Goal: Task Accomplishment & Management: Manage account settings

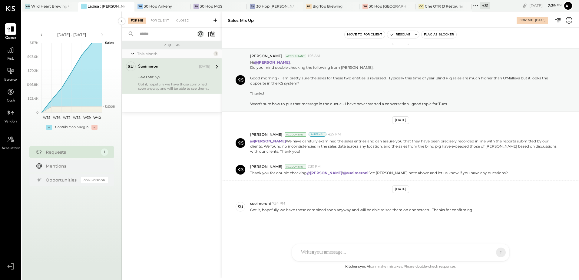
scroll to position [10, 0]
click at [462, 6] on icon at bounding box center [478, 5] width 1 height 1
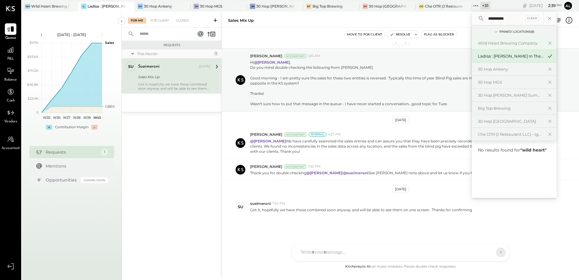
type input "**********"
click at [462, 44] on div "Wild Heart Brewing Company" at bounding box center [510, 43] width 65 height 6
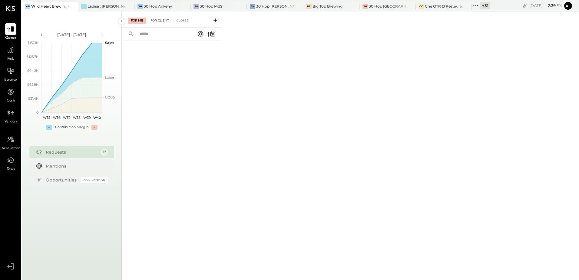
click at [160, 22] on div "For Client" at bounding box center [160, 21] width 25 height 6
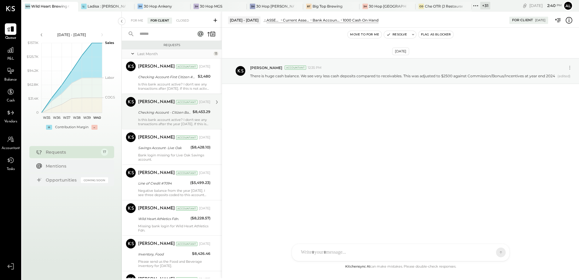
click at [154, 120] on div "Is this bank account active? I don't see any transactions after the year [DATE]…" at bounding box center [174, 122] width 72 height 8
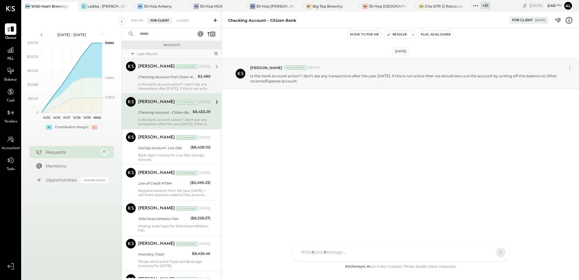
click at [161, 80] on div "Checking Account-First Citizen #0193" at bounding box center [167, 76] width 58 height 7
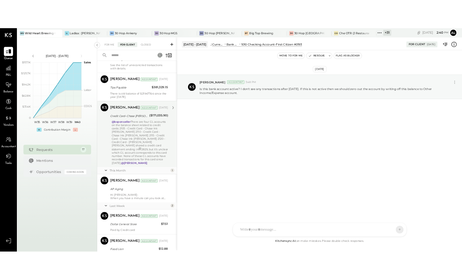
scroll to position [394, 0]
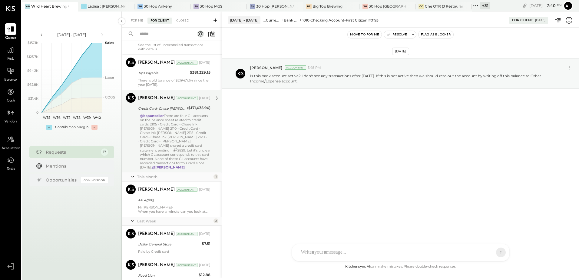
click at [173, 141] on div "@bsponseller There are four GL accounts on the balance sheet related to credit …" at bounding box center [175, 142] width 71 height 56
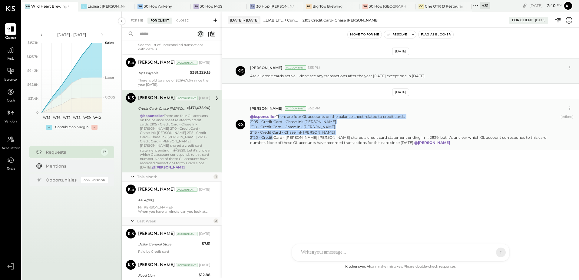
drag, startPoint x: 277, startPoint y: 116, endPoint x: 317, endPoint y: 136, distance: 44.3
click at [317, 136] on p "@bsponseller There are four GL accounts on the balance sheet related to credit …" at bounding box center [404, 129] width 308 height 31
copy p "There are four GL accounts on the balance sheet related to credit cards: 2105 -…"
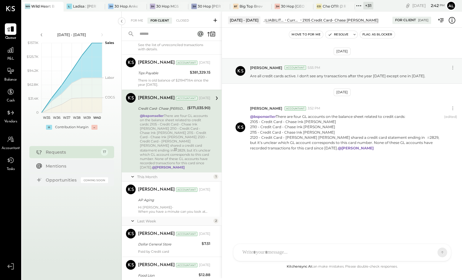
click at [308, 161] on div "[DATE] [PERSON_NAME] Accountant 5:55 PM Are all credit cards active. I don't se…" at bounding box center [342, 122] width 240 height 158
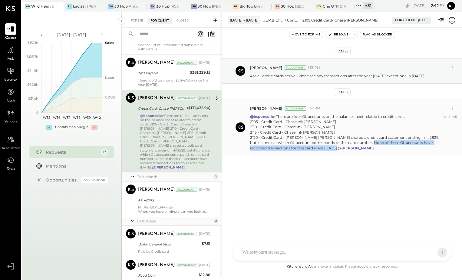
drag, startPoint x: 284, startPoint y: 148, endPoint x: 433, endPoint y: 149, distance: 148.8
click at [433, 149] on p "@bsponseller There are four GL accounts on the balance sheet related to credit …" at bounding box center [346, 132] width 192 height 37
copy p "None of these GL accounts have recorded transactions for this card since [DATE]."
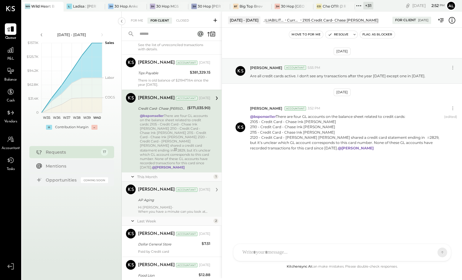
click at [165, 205] on div "Hi [PERSON_NAME]- When you have a minute can you look at the AP Aging report an…" at bounding box center [174, 209] width 72 height 8
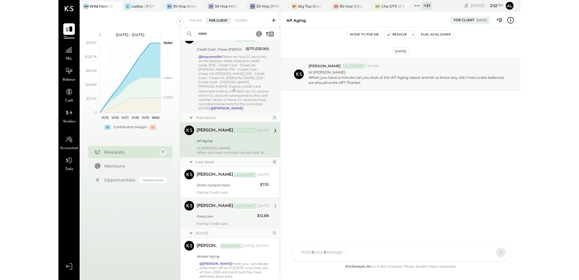
scroll to position [454, 0]
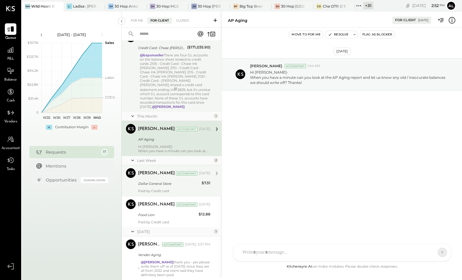
click at [166, 182] on div "Dollar General Store" at bounding box center [169, 183] width 62 height 7
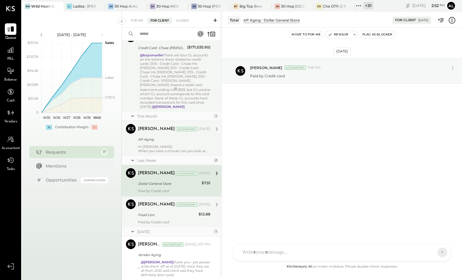
click at [163, 221] on div "[PERSON_NAME] Accountant [PERSON_NAME] Accountant [DATE] Food Lion $12.88 Paid …" at bounding box center [172, 211] width 100 height 31
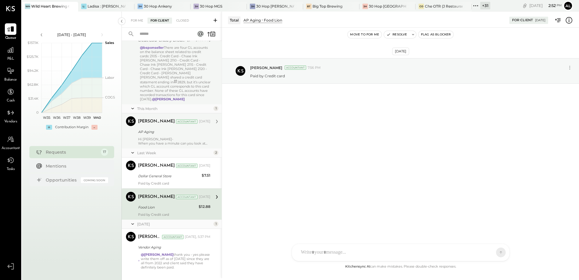
scroll to position [469, 0]
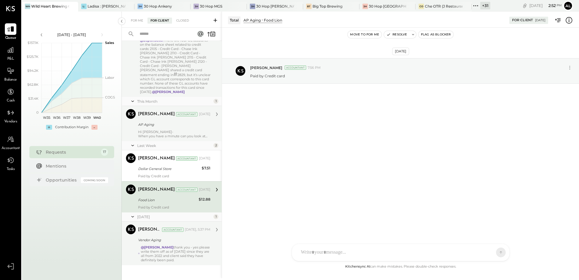
click at [171, 237] on div "Vendor Aging" at bounding box center [173, 240] width 71 height 6
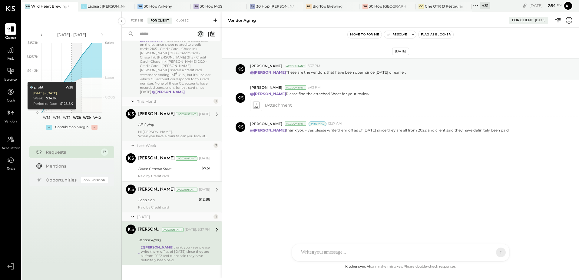
click at [154, 205] on div "[PERSON_NAME] Accountant [PERSON_NAME] Accountant [DATE] Food Lion $12.88 Paid …" at bounding box center [172, 196] width 100 height 31
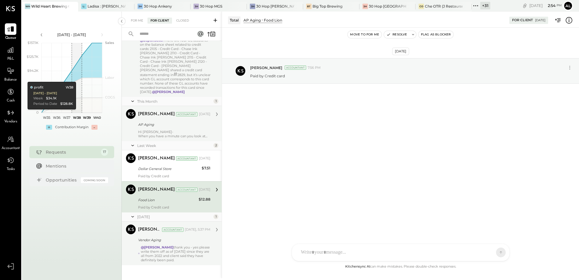
click at [175, 237] on div "Vendor Aging" at bounding box center [173, 240] width 71 height 6
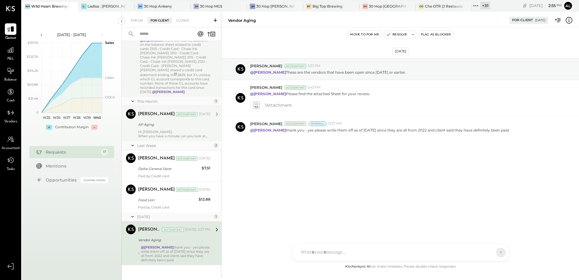
click at [11, 147] on span "Accountant" at bounding box center [11, 148] width 18 height 5
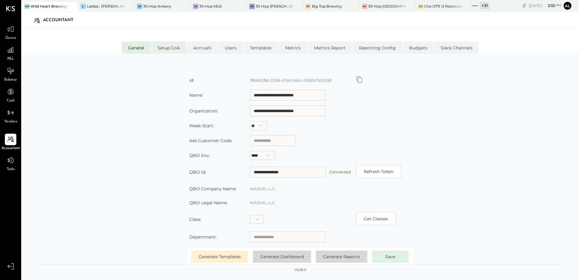
click at [176, 49] on li "Setup CoA" at bounding box center [168, 48] width 35 height 12
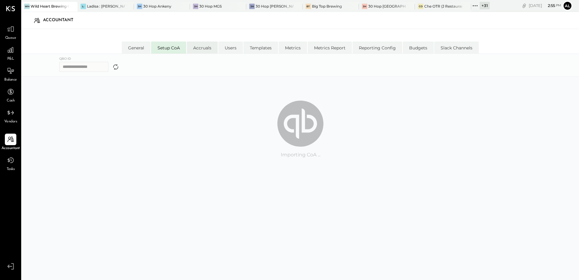
click at [200, 48] on li "Accruals" at bounding box center [202, 48] width 31 height 12
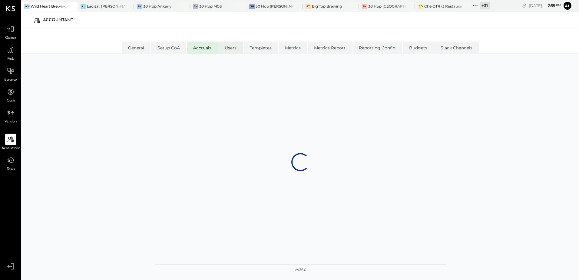
click at [225, 48] on li "Users" at bounding box center [230, 48] width 25 height 12
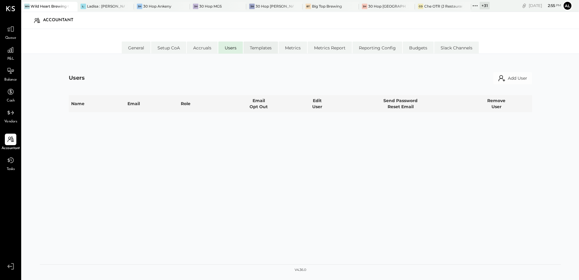
select select "**********"
select select "*****"
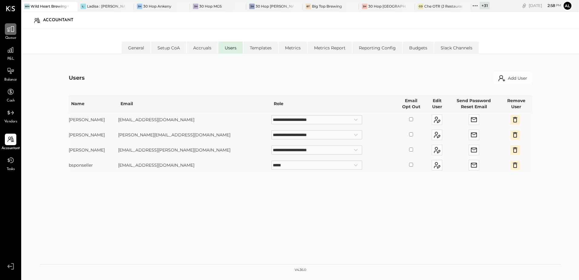
click at [12, 34] on div at bounding box center [11, 29] width 12 height 12
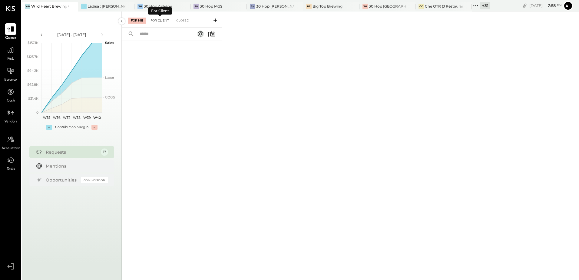
click at [155, 22] on div "For Client" at bounding box center [160, 21] width 25 height 6
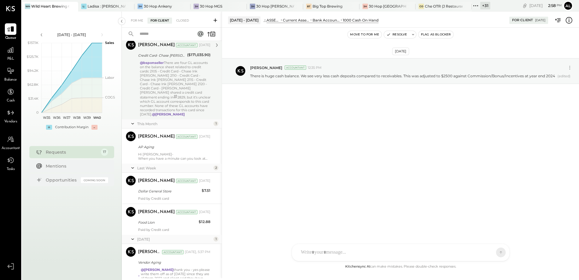
scroll to position [469, 0]
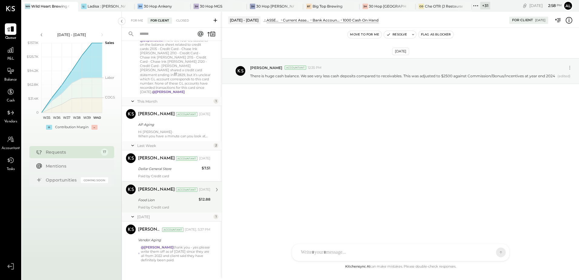
click at [172, 205] on div "Paid by Credit card" at bounding box center [174, 207] width 72 height 4
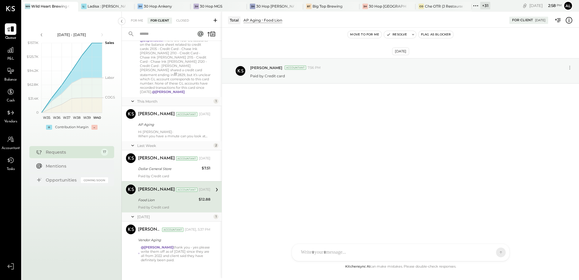
drag, startPoint x: 170, startPoint y: 162, endPoint x: 165, endPoint y: 141, distance: 20.9
click at [170, 166] on div "Dollar General Store" at bounding box center [169, 169] width 62 height 6
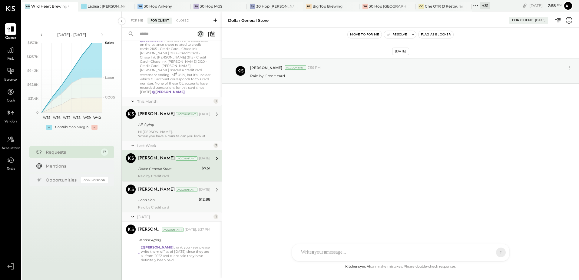
click at [159, 124] on div "AP Aging" at bounding box center [173, 124] width 71 height 7
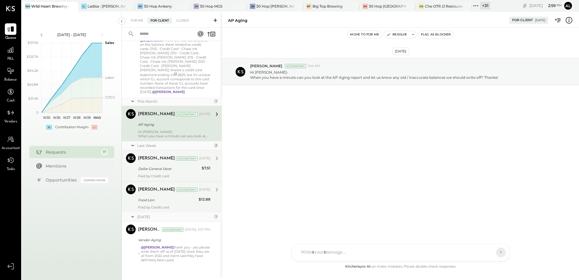
click at [155, 166] on div "Dollar General Store" at bounding box center [169, 169] width 62 height 6
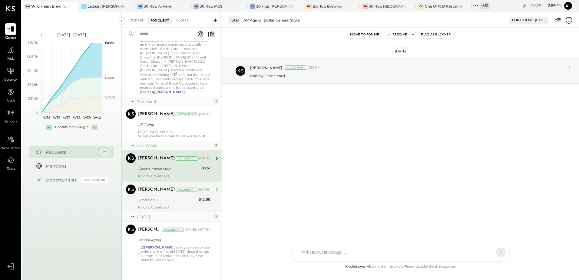
click at [149, 197] on div "Food Lion" at bounding box center [167, 200] width 59 height 6
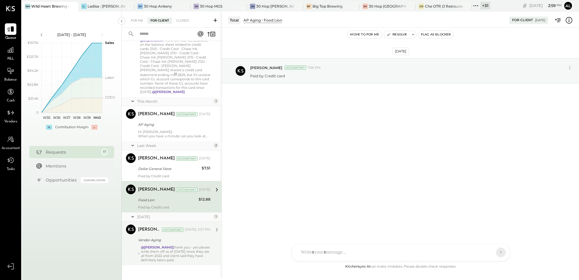
click at [150, 237] on div "Vendor Aging" at bounding box center [173, 240] width 71 height 6
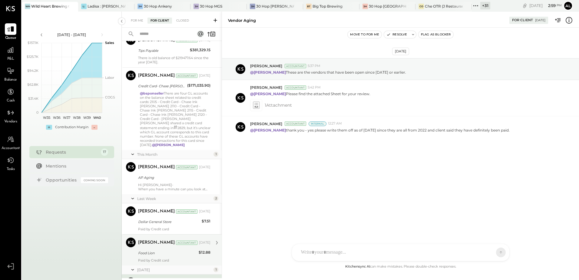
scroll to position [409, 0]
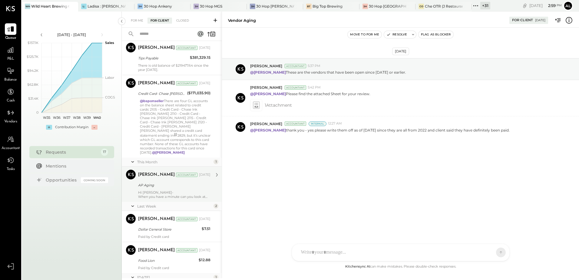
click at [162, 185] on div "[PERSON_NAME] Accountant [DATE] AP Aging Hi [PERSON_NAME]- When you have a minu…" at bounding box center [174, 184] width 72 height 29
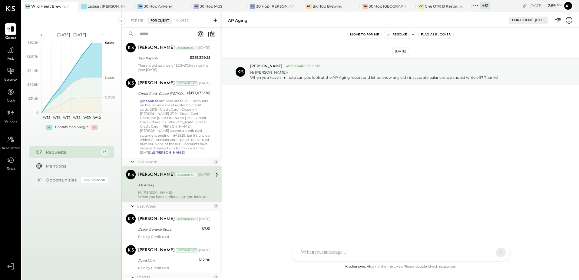
scroll to position [469, 0]
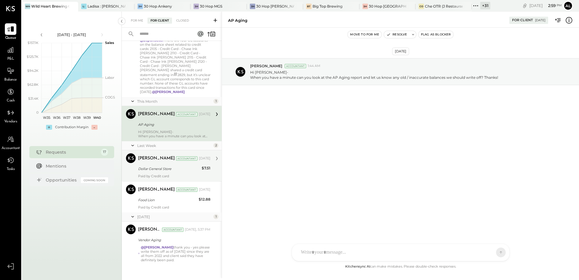
click at [160, 168] on div "Dollar General Store" at bounding box center [169, 168] width 62 height 7
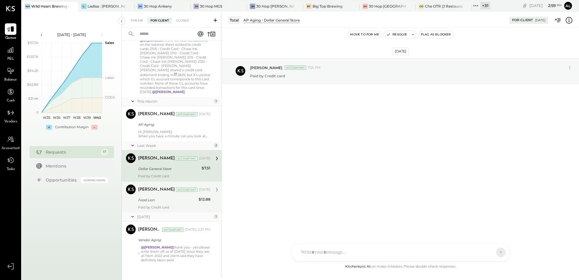
click at [151, 197] on div "Food Lion" at bounding box center [167, 200] width 59 height 6
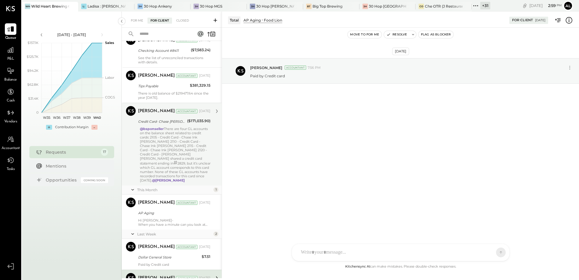
scroll to position [378, 0]
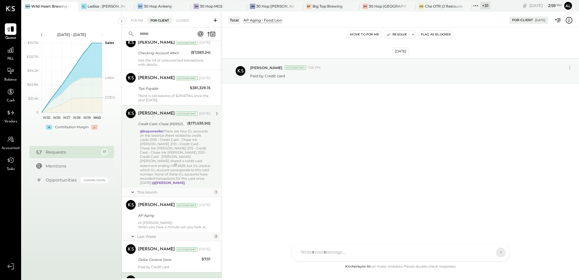
click at [165, 151] on div "@bsponseller There are four GL accounts on the balance sheet related to credit …" at bounding box center [175, 157] width 71 height 56
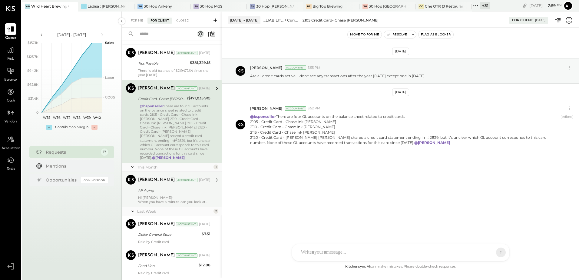
scroll to position [439, 0]
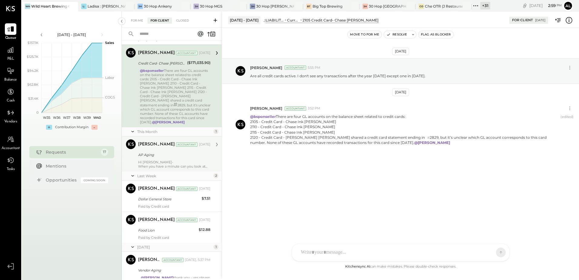
click at [173, 160] on div "Hi [PERSON_NAME]- When you have a minute can you look at the AP Aging report an…" at bounding box center [174, 164] width 72 height 8
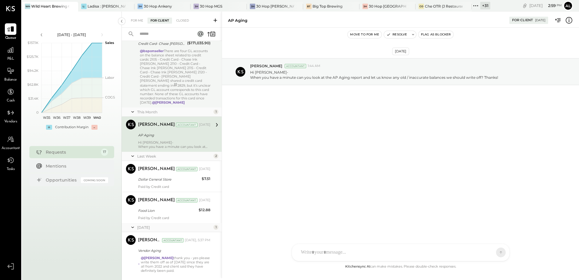
scroll to position [469, 0]
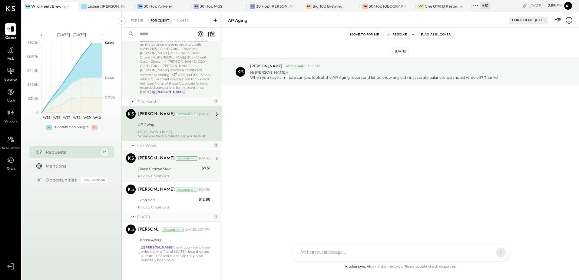
click at [150, 168] on div "Dollar General Store" at bounding box center [169, 168] width 62 height 7
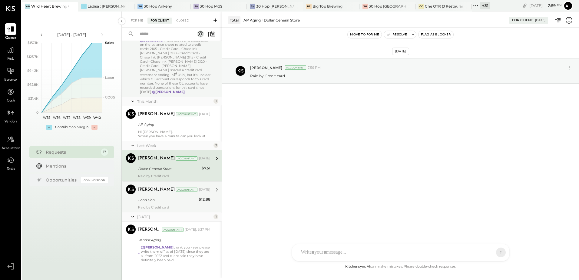
click at [152, 199] on div "[PERSON_NAME] Accountant [DATE] Food Lion $12.88 Paid by Credit card" at bounding box center [174, 197] width 72 height 25
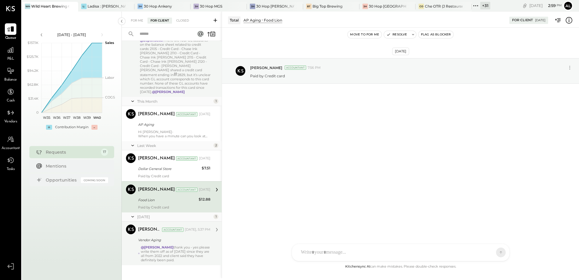
click at [153, 237] on div "Vendor Aging" at bounding box center [173, 240] width 71 height 6
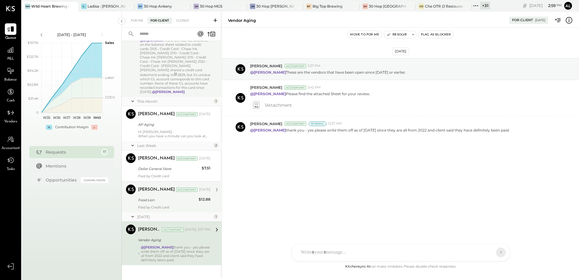
click at [155, 205] on div "Paid by Credit card" at bounding box center [174, 207] width 72 height 4
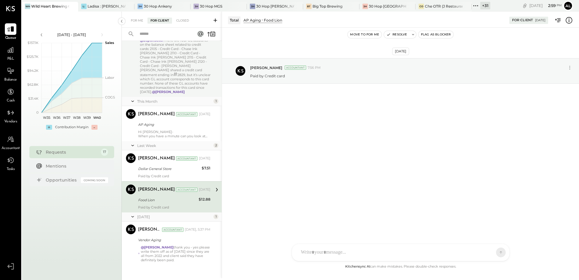
drag, startPoint x: 151, startPoint y: 160, endPoint x: 148, endPoint y: 138, distance: 21.7
click at [151, 159] on div "[PERSON_NAME] Accountant [DATE] Dollar General Store $7.51 Paid by Credit card" at bounding box center [174, 165] width 72 height 25
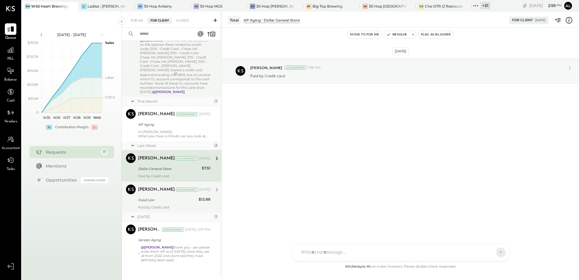
click at [153, 130] on div "Hi [PERSON_NAME]- When you have a minute can you look at the AP Aging report an…" at bounding box center [174, 134] width 72 height 8
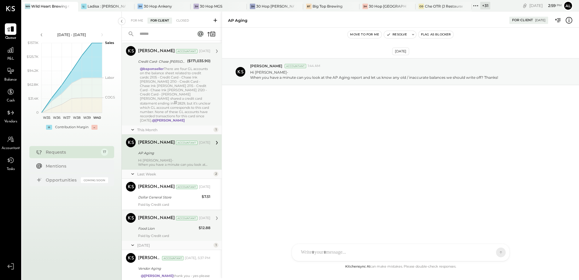
scroll to position [469, 0]
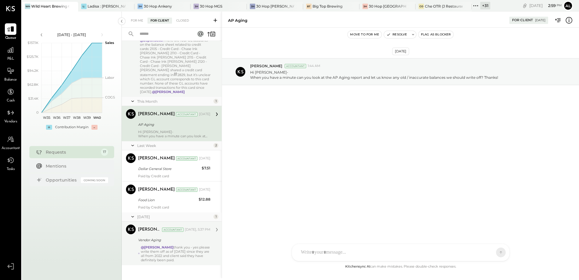
click at [178, 238] on div "Vendor Aging" at bounding box center [173, 240] width 71 height 6
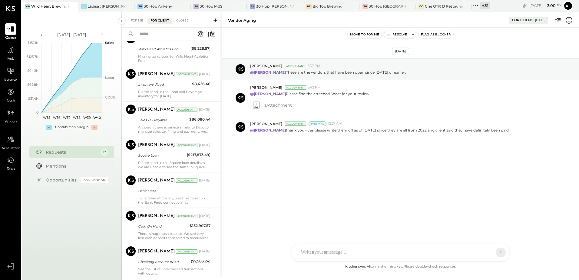
scroll to position [166, 0]
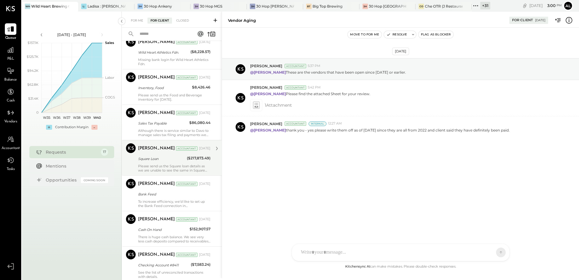
click at [162, 158] on div "Square Loan" at bounding box center [161, 159] width 47 height 6
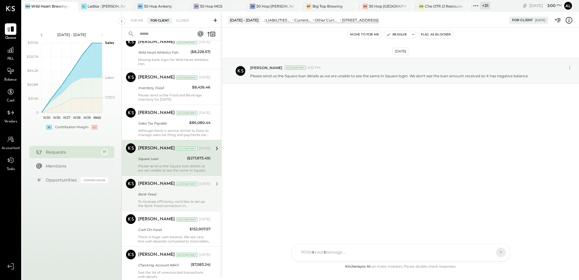
click at [167, 201] on div "To increase efficiency, we’d like to set up the Bank Feed connection in [GEOGRA…" at bounding box center [174, 203] width 72 height 8
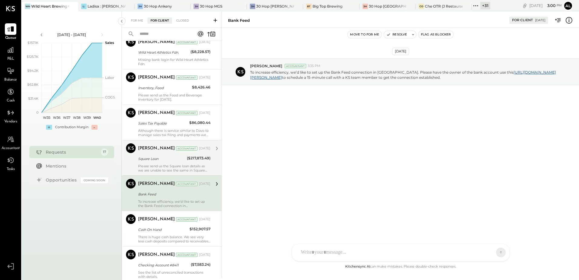
click at [162, 163] on div "[PERSON_NAME] Accountant [DATE] Square Loan ($217,873.49) Please send us the Sq…" at bounding box center [174, 157] width 72 height 29
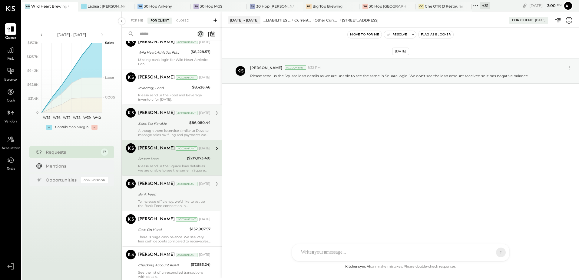
click at [165, 128] on div "[PERSON_NAME] Accountant [DATE] Sales Tax Payable $86,080.44 Although there is …" at bounding box center [174, 122] width 72 height 29
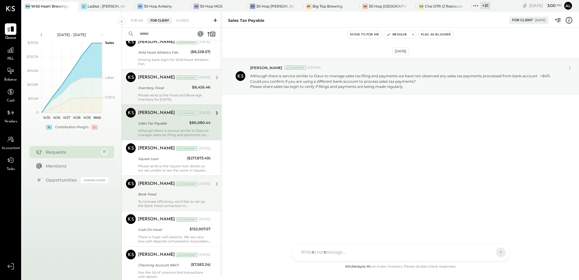
click at [168, 93] on div "Please send us the Food and Beverage inventory for [DATE]." at bounding box center [174, 97] width 72 height 8
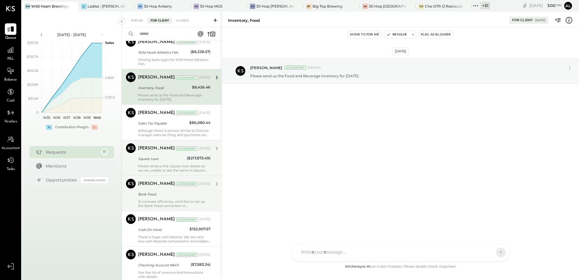
scroll to position [75, 0]
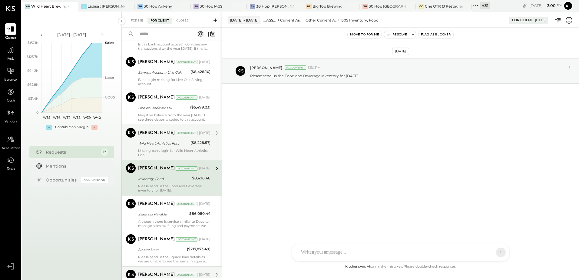
click at [165, 147] on div "Wild Heart Athletics Fdn." at bounding box center [163, 143] width 51 height 7
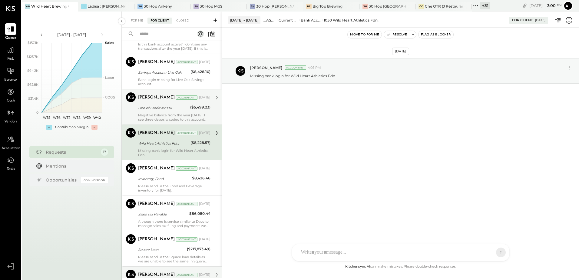
click at [157, 111] on div "Line of Credit #7094" at bounding box center [163, 108] width 50 height 6
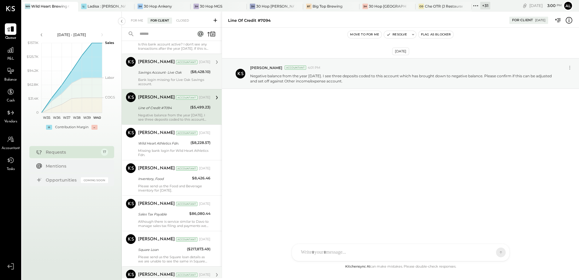
click at [154, 72] on div "Savings Account- Live Oak" at bounding box center [163, 72] width 51 height 6
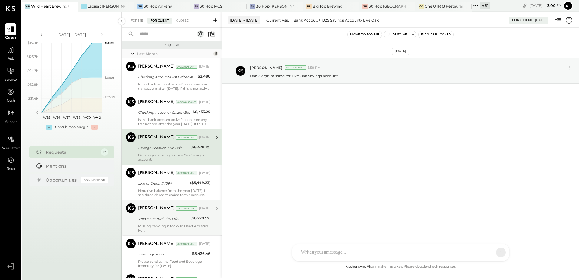
click at [167, 126] on div "Is this bank account active? I don't see any transactions after the year [DATE]…" at bounding box center [174, 122] width 72 height 8
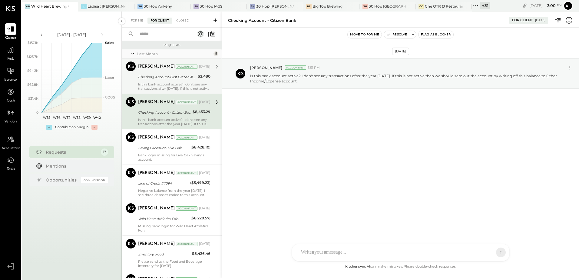
click at [165, 80] on div "Checking Account-First Citizen #0193" at bounding box center [167, 76] width 58 height 7
